Goal: Task Accomplishment & Management: Use online tool/utility

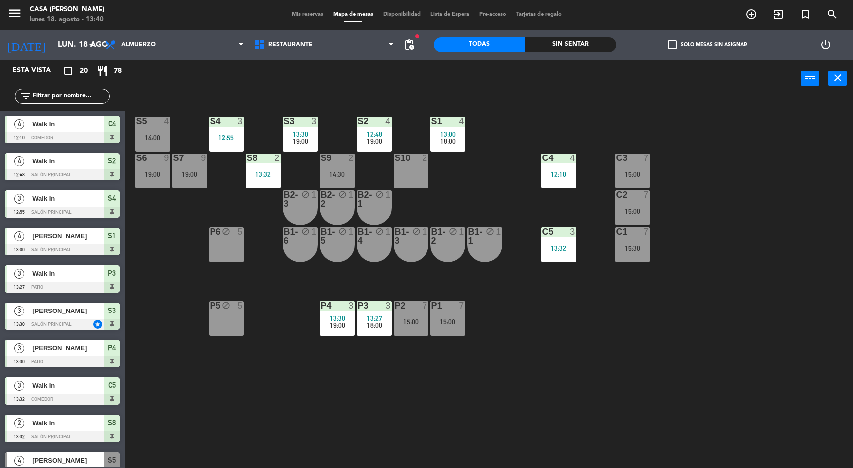
click at [559, 171] on div "12:10" at bounding box center [558, 174] width 35 height 7
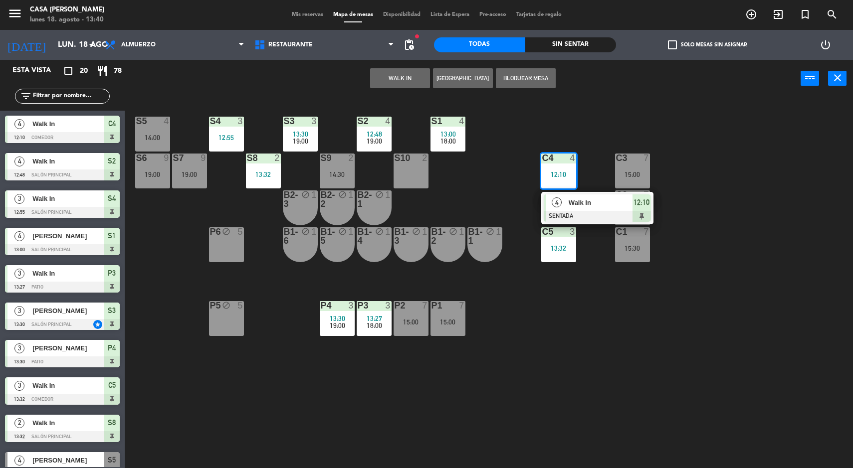
click at [591, 210] on div "Walk In" at bounding box center [600, 203] width 65 height 16
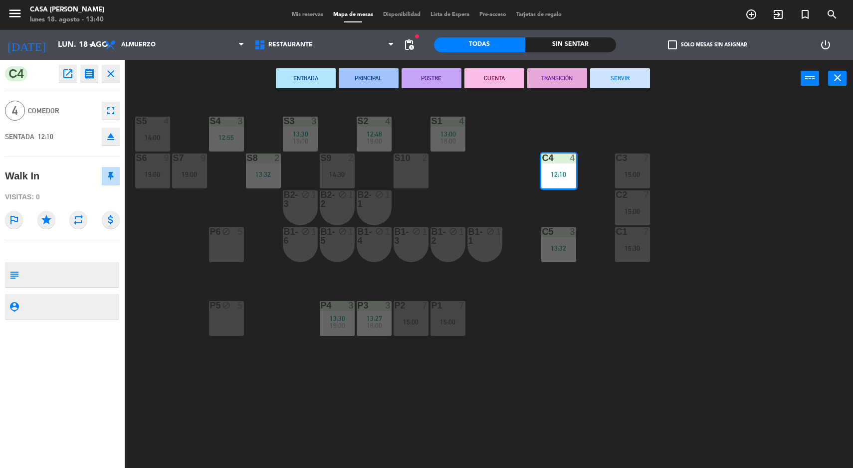
click at [620, 80] on button "SERVIR" at bounding box center [620, 78] width 60 height 20
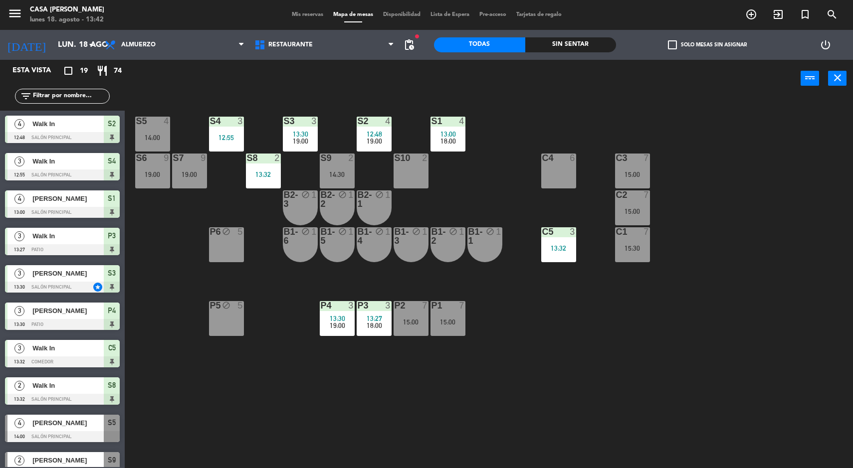
click at [254, 169] on div "S8 2 13:32" at bounding box center [263, 171] width 35 height 35
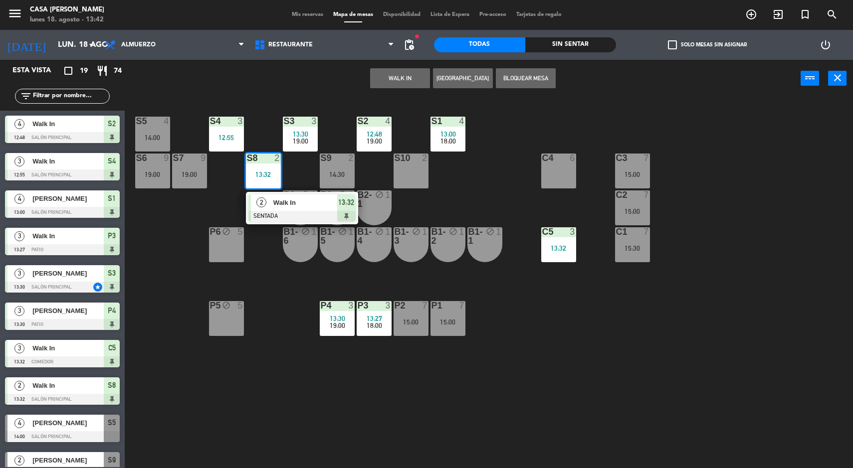
click at [304, 215] on div at bounding box center [301, 216] width 107 height 11
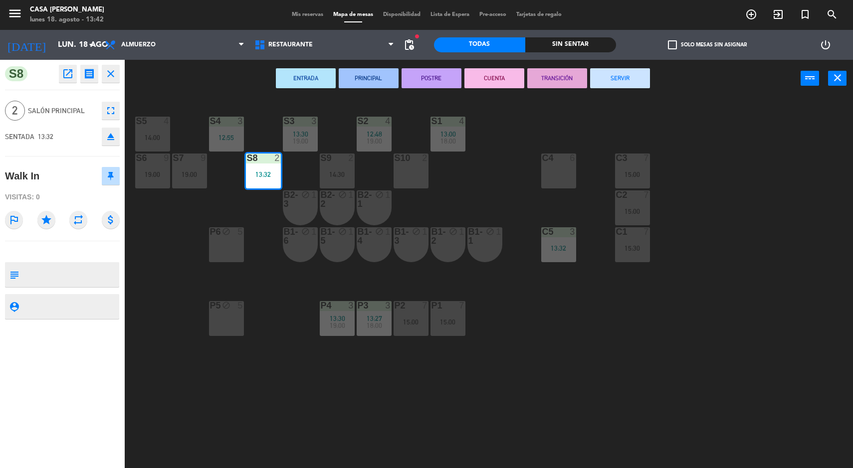
click at [627, 73] on button "SERVIR" at bounding box center [620, 78] width 60 height 20
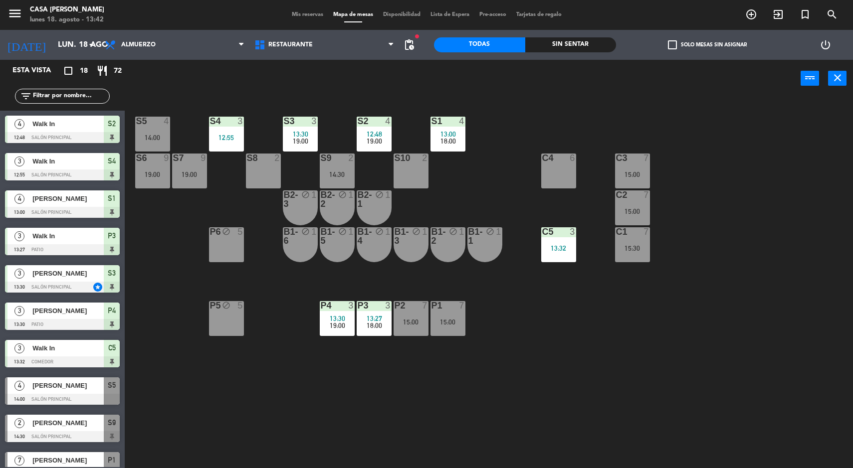
click at [555, 63] on div "power_input close" at bounding box center [463, 79] width 676 height 38
click at [543, 41] on div "Sin sentar" at bounding box center [570, 44] width 91 height 15
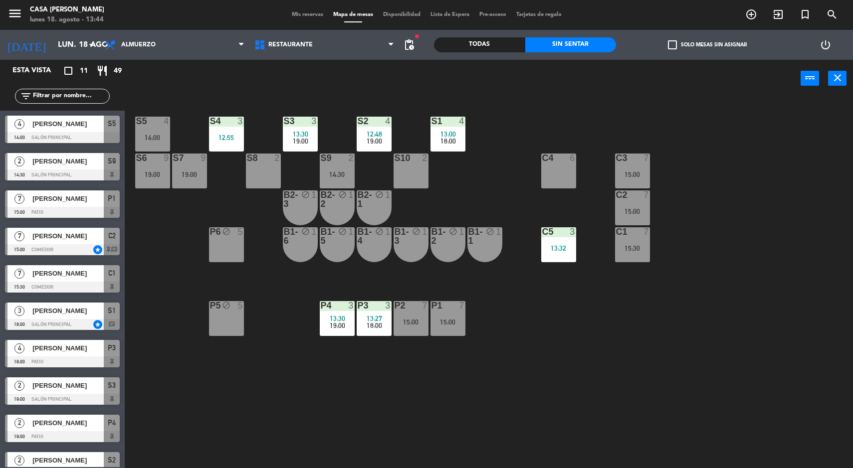
click at [32, 128] on div "[PERSON_NAME]" at bounding box center [67, 124] width 72 height 16
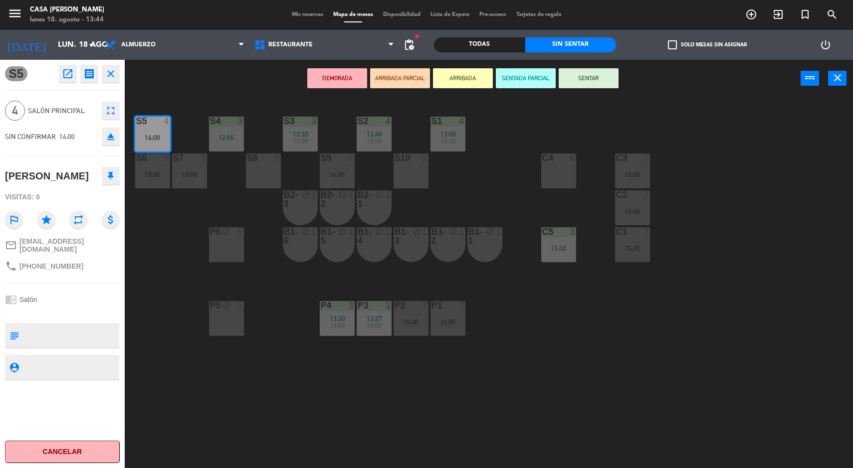
click at [590, 78] on button "SENTAR" at bounding box center [589, 78] width 60 height 20
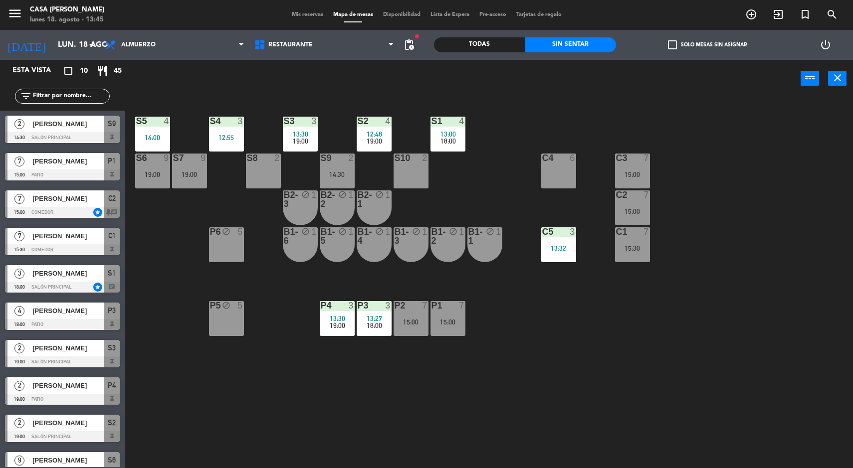
click at [770, 371] on div "S5 4 14:00 S4 3 12:55 S3 3 13:30 19:00 S2 4 12:48 19:00 S1 4 13:00 18:00 S6 9 1…" at bounding box center [493, 284] width 720 height 371
click at [63, 42] on input "lun. 18 ago." at bounding box center [105, 44] width 105 height 19
